Goal: Task Accomplishment & Management: Manage account settings

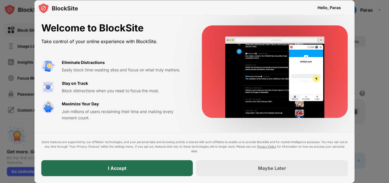
click at [155, 165] on div "I Accept" at bounding box center [117, 168] width 152 height 16
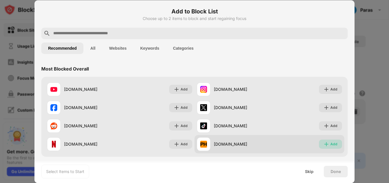
click at [324, 143] on img at bounding box center [327, 144] width 6 height 6
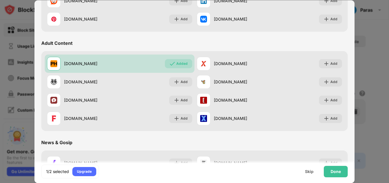
scroll to position [231, 0]
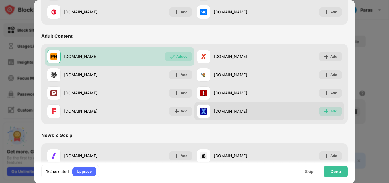
click at [331, 111] on div "Add" at bounding box center [334, 111] width 7 height 6
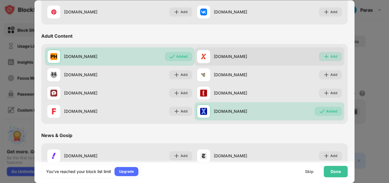
click at [325, 56] on img at bounding box center [327, 57] width 6 height 6
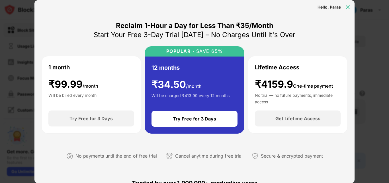
click at [347, 5] on img at bounding box center [348, 7] width 6 height 6
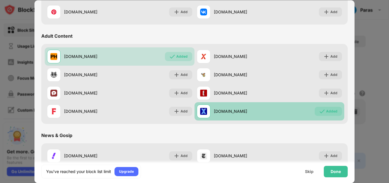
click at [317, 115] on div "Added" at bounding box center [328, 111] width 27 height 9
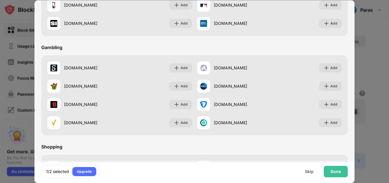
scroll to position [597, 0]
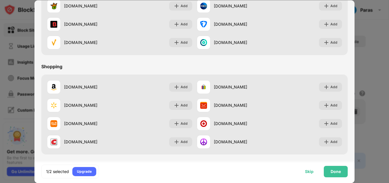
click at [310, 171] on div "Skip" at bounding box center [309, 171] width 9 height 5
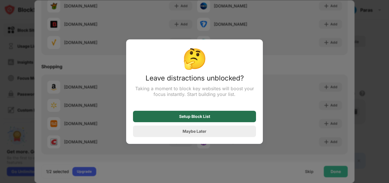
click at [226, 115] on div "Setup Block List" at bounding box center [194, 116] width 123 height 11
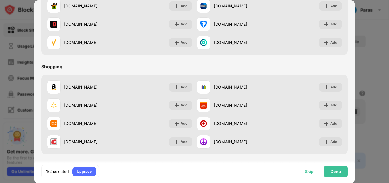
click at [311, 170] on div "Skip" at bounding box center [309, 171] width 9 height 5
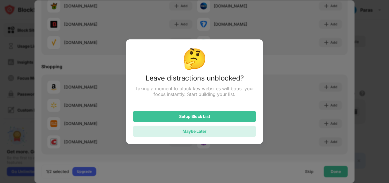
click at [231, 134] on div "Maybe Later" at bounding box center [194, 130] width 123 height 11
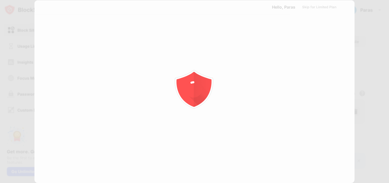
scroll to position [0, 0]
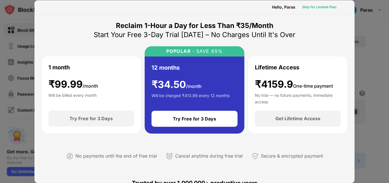
click at [320, 6] on div "Skip for Limited Plan" at bounding box center [319, 7] width 34 height 6
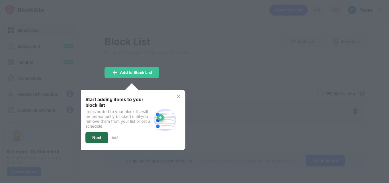
click at [98, 133] on div "Next" at bounding box center [96, 137] width 23 height 11
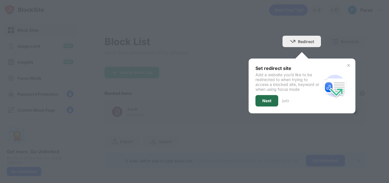
click at [268, 101] on div "Next" at bounding box center [267, 100] width 23 height 11
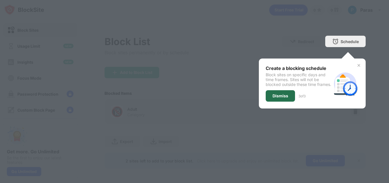
click at [280, 98] on div "Dismiss" at bounding box center [281, 95] width 16 height 5
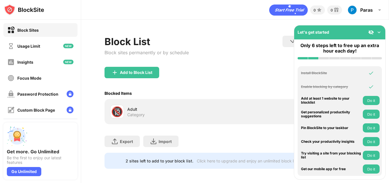
scroll to position [6, 0]
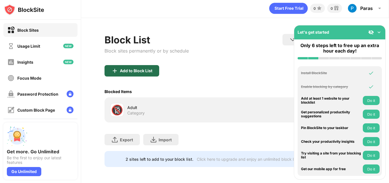
click at [146, 71] on div "Add to Block List" at bounding box center [132, 70] width 55 height 11
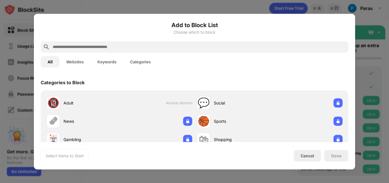
click at [68, 61] on button "Websites" at bounding box center [75, 61] width 31 height 11
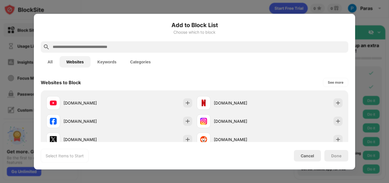
click at [111, 59] on button "Keywords" at bounding box center [107, 61] width 33 height 11
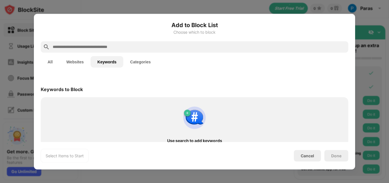
click at [133, 60] on button "Categories" at bounding box center [140, 61] width 34 height 11
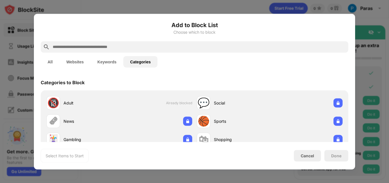
click at [61, 61] on button "Websites" at bounding box center [75, 61] width 31 height 11
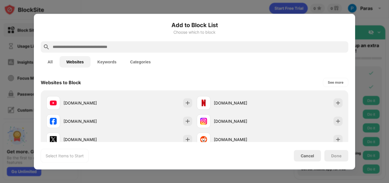
click at [40, 62] on div "Add to Block List Choose which to block All Websites Keywords Categories Websit…" at bounding box center [194, 91] width 321 height 155
click at [47, 62] on button "All" at bounding box center [50, 61] width 19 height 11
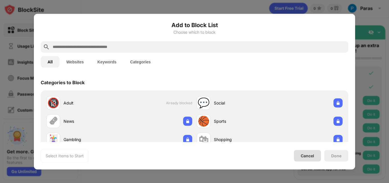
click at [312, 155] on div "Cancel" at bounding box center [307, 155] width 13 height 5
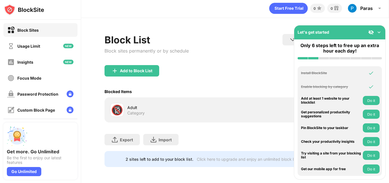
click at [191, 51] on div "Block List Block sites permanently or by schedule Redirect Choose a site to be …" at bounding box center [235, 49] width 261 height 31
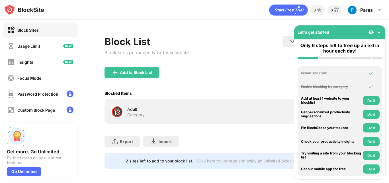
click at [379, 31] on img at bounding box center [379, 32] width 6 height 6
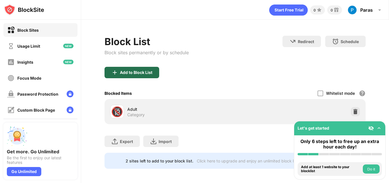
click at [142, 74] on div "Add to Block List" at bounding box center [136, 72] width 32 height 5
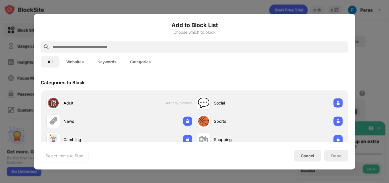
click at [159, 42] on div at bounding box center [195, 46] width 308 height 11
click at [100, 49] on input "text" at bounding box center [199, 46] width 294 height 7
paste input "**********"
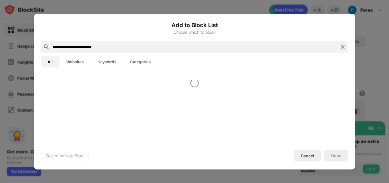
type input "**********"
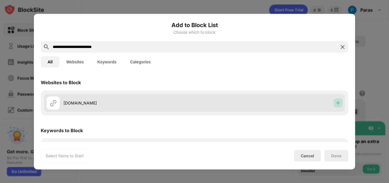
click at [335, 102] on img at bounding box center [338, 103] width 6 height 6
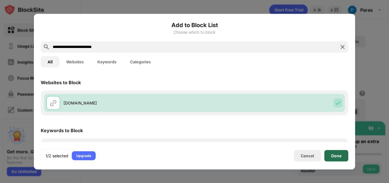
click at [338, 157] on div "Done" at bounding box center [336, 155] width 10 height 5
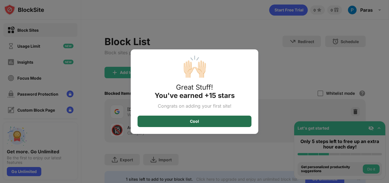
click at [193, 119] on div "Cool" at bounding box center [194, 121] width 9 height 5
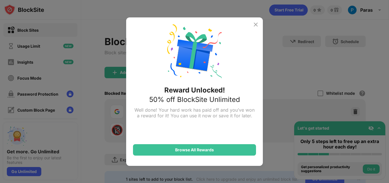
click at [254, 27] on img at bounding box center [255, 24] width 7 height 7
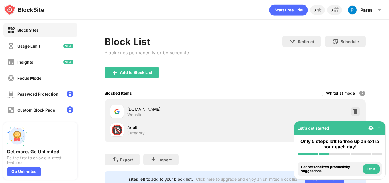
scroll to position [24, 0]
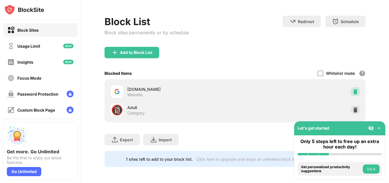
click at [353, 89] on img at bounding box center [356, 92] width 6 height 6
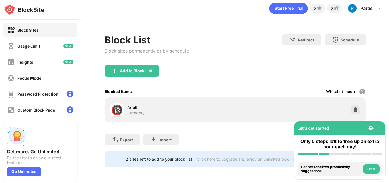
scroll to position [0, 0]
